Goal: Navigation & Orientation: Find specific page/section

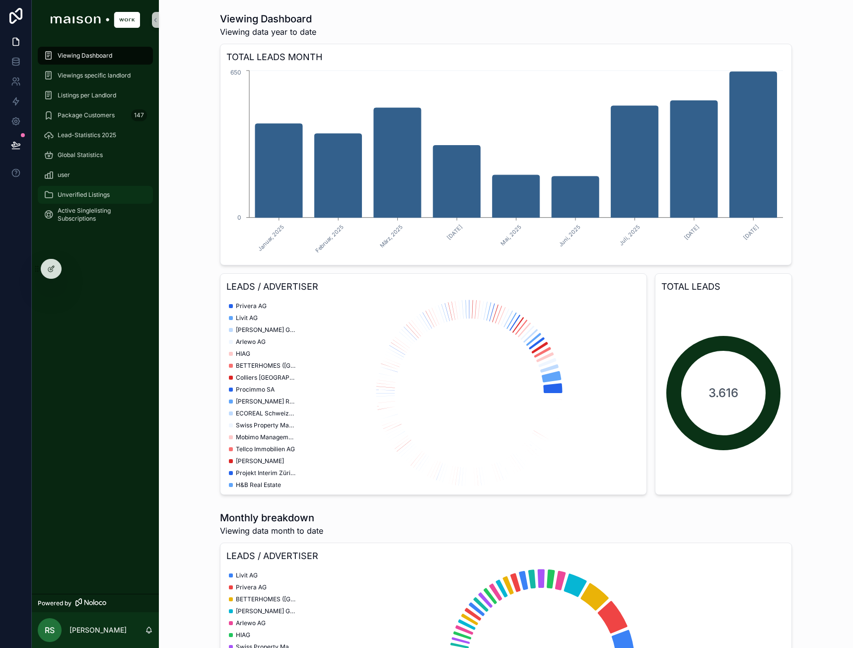
click at [91, 187] on div "Unverified Listings" at bounding box center [95, 195] width 103 height 16
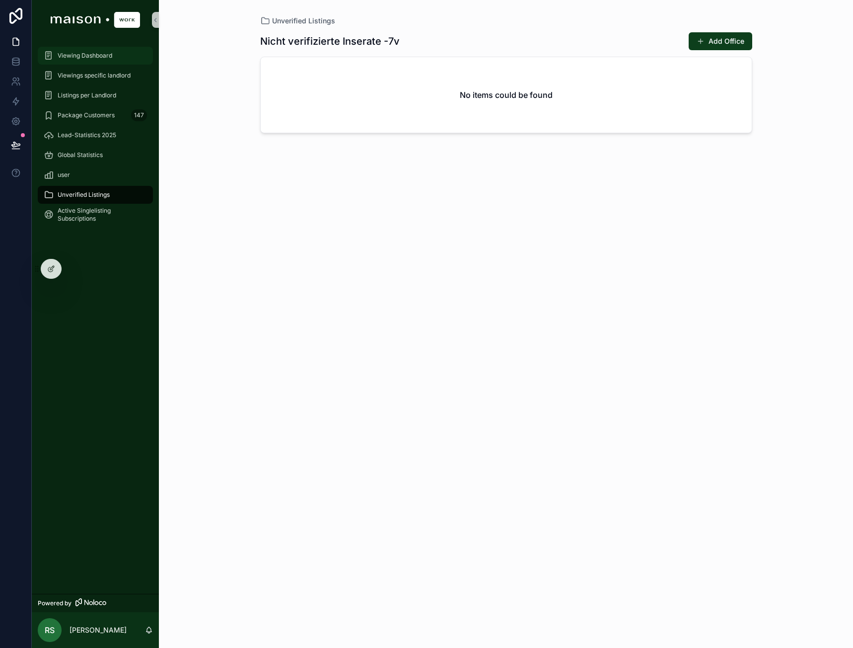
click at [95, 57] on span "Viewing Dashboard" at bounding box center [85, 56] width 55 height 8
